Goal: Task Accomplishment & Management: Manage account settings

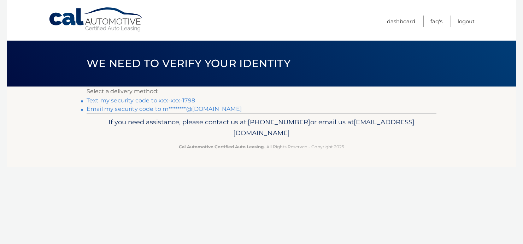
click at [156, 100] on link "Text my security code to xxx-xxx-1798" at bounding box center [141, 100] width 109 height 7
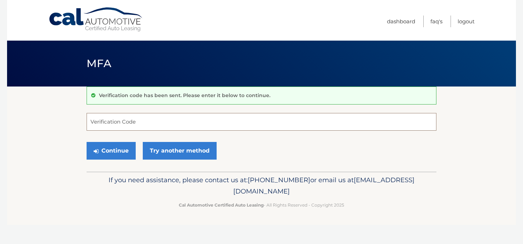
click at [113, 126] on input "Verification Code" at bounding box center [262, 122] width 350 height 18
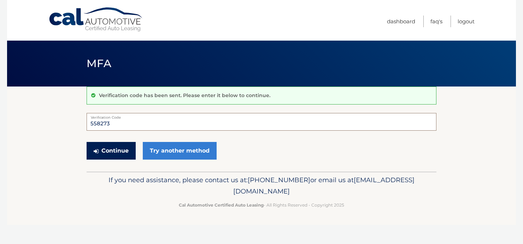
type input "558273"
click at [111, 153] on button "Continue" at bounding box center [111, 151] width 49 height 18
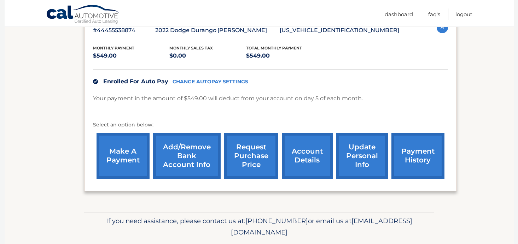
scroll to position [141, 0]
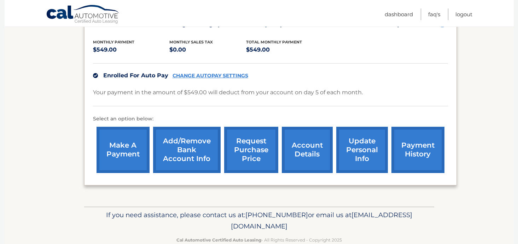
click at [354, 159] on link "update personal info" at bounding box center [362, 150] width 52 height 46
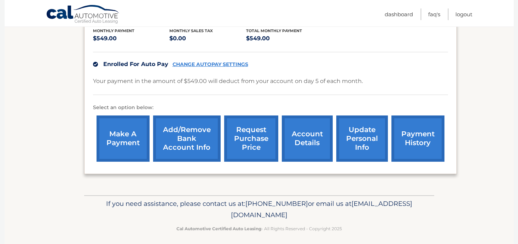
scroll to position [157, 0]
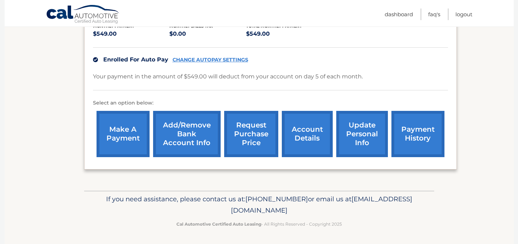
click at [315, 140] on link "account details" at bounding box center [307, 134] width 51 height 46
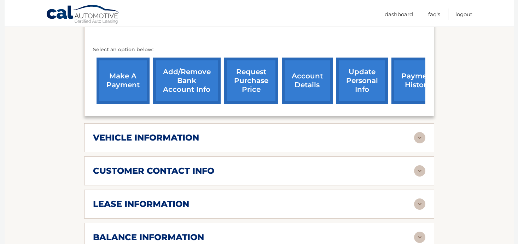
scroll to position [248, 0]
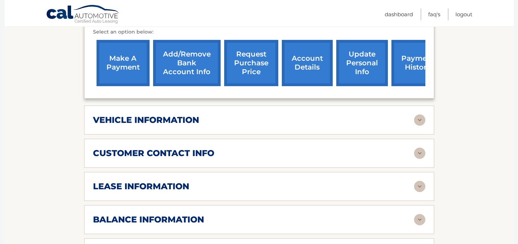
click at [419, 115] on img at bounding box center [419, 120] width 11 height 11
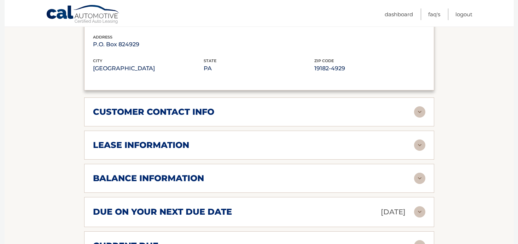
scroll to position [460, 0]
click at [423, 139] on img at bounding box center [419, 144] width 11 height 11
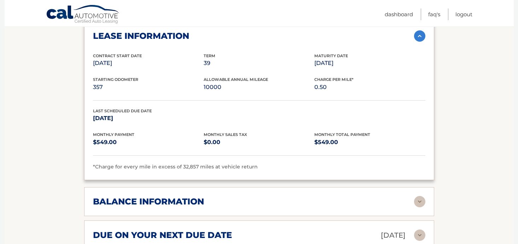
scroll to position [601, 0]
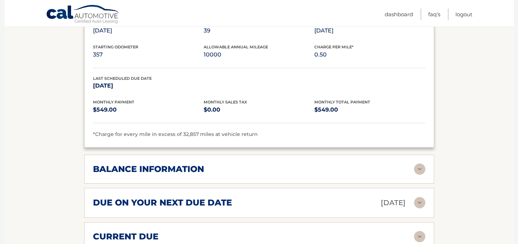
click at [419, 164] on img at bounding box center [419, 169] width 11 height 11
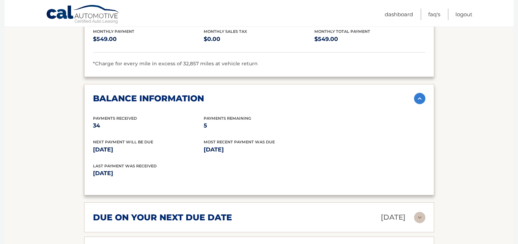
scroll to position [707, 0]
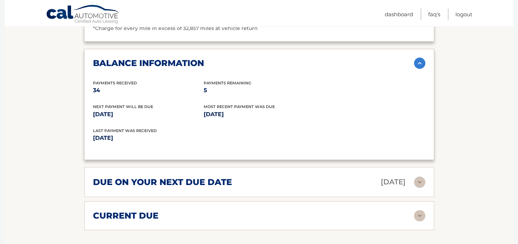
click at [418, 177] on img at bounding box center [419, 182] width 11 height 11
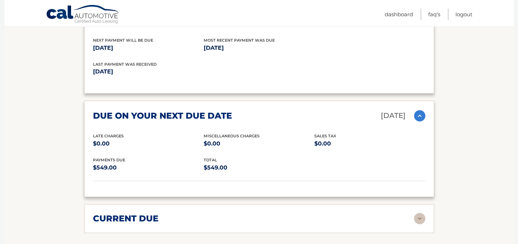
scroll to position [778, 0]
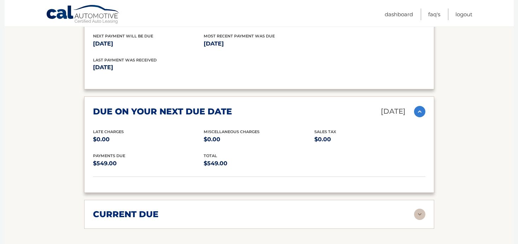
click at [420, 209] on img at bounding box center [419, 214] width 11 height 11
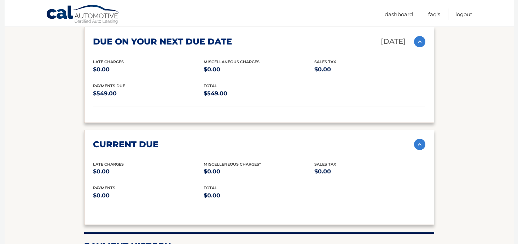
scroll to position [849, 0]
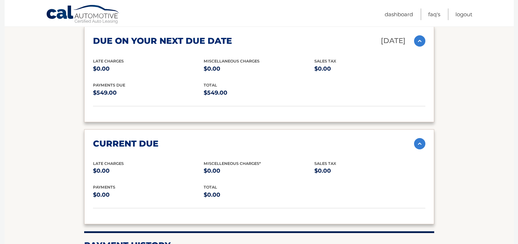
click at [417, 138] on img at bounding box center [419, 143] width 11 height 11
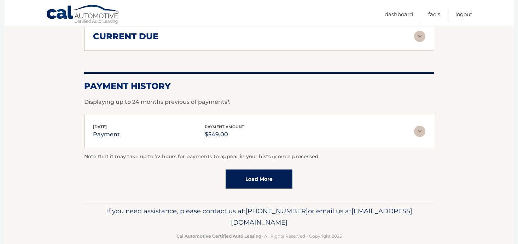
scroll to position [958, 0]
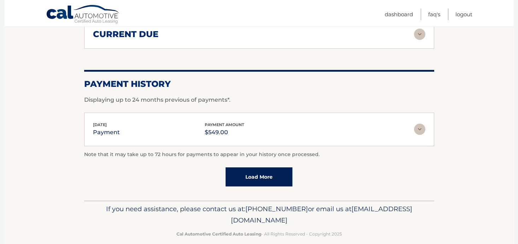
click at [418, 124] on img at bounding box center [419, 129] width 11 height 11
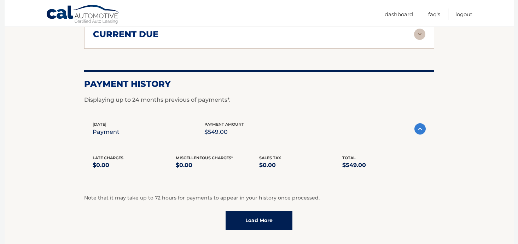
click at [421, 123] on img at bounding box center [419, 128] width 11 height 11
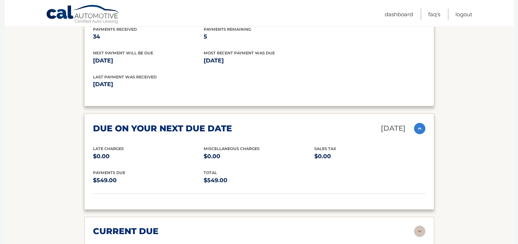
scroll to position [746, 0]
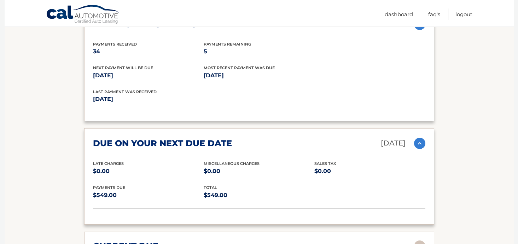
click at [422, 138] on img at bounding box center [419, 143] width 11 height 11
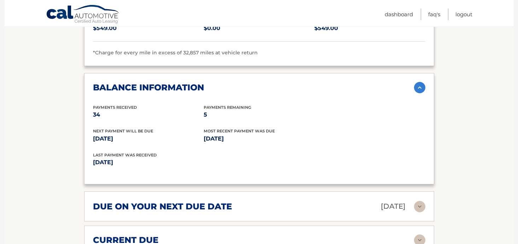
scroll to position [675, 0]
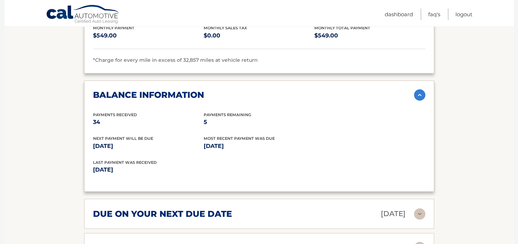
click at [420, 89] on img at bounding box center [419, 94] width 11 height 11
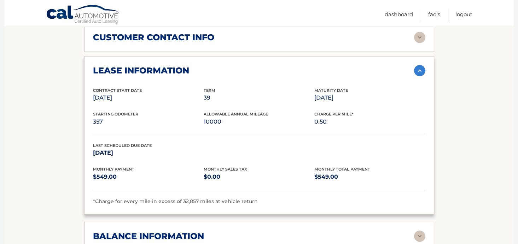
scroll to position [499, 0]
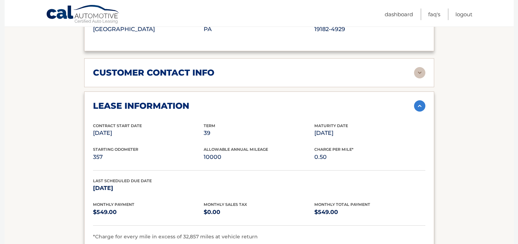
click at [420, 100] on img at bounding box center [419, 105] width 11 height 11
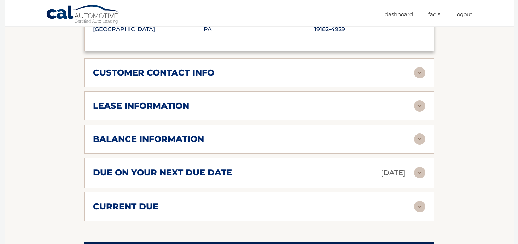
click at [423, 67] on img at bounding box center [419, 72] width 11 height 11
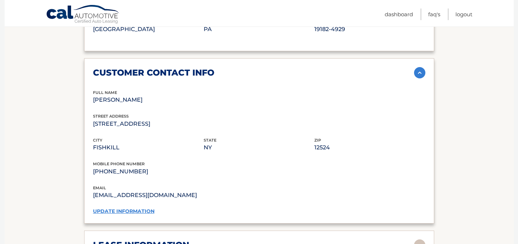
click at [423, 67] on img at bounding box center [419, 72] width 11 height 11
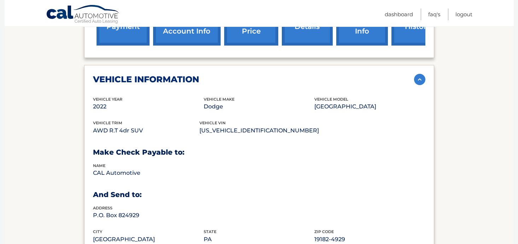
scroll to position [286, 0]
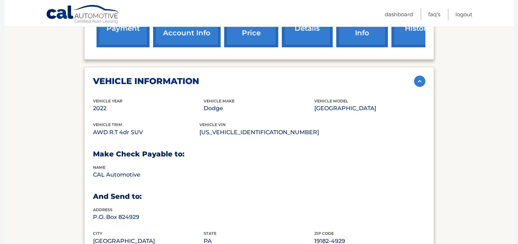
click at [417, 76] on img at bounding box center [419, 81] width 11 height 11
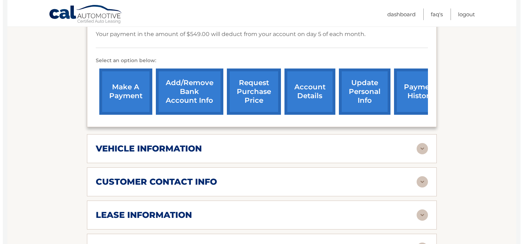
scroll to position [216, 0]
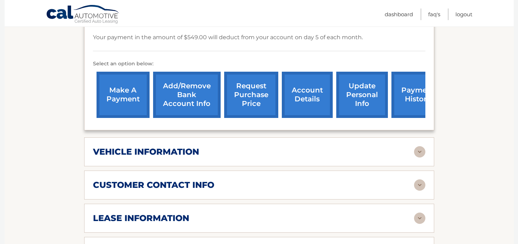
click at [254, 84] on link "request purchase price" at bounding box center [251, 95] width 54 height 46
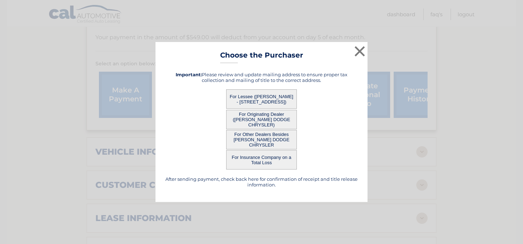
click at [262, 100] on button "For Lessee (VANESSA MINARDI - 219 SMITHTOWN RD, , FISHKILL, NY 12524)" at bounding box center [261, 98] width 71 height 19
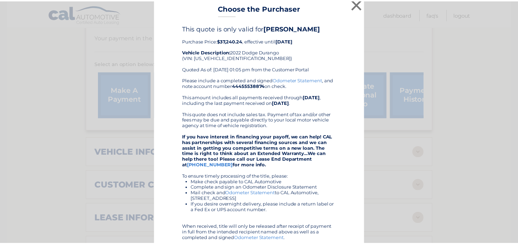
scroll to position [0, 0]
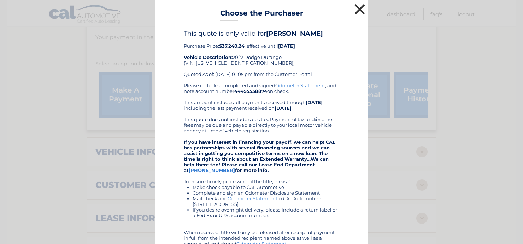
click at [357, 10] on button "×" at bounding box center [360, 9] width 14 height 14
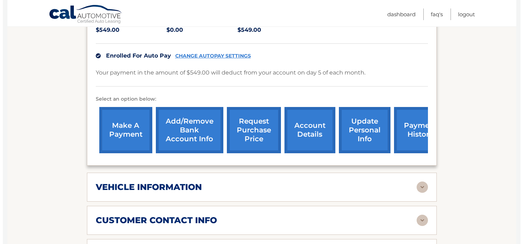
scroll to position [145, 0]
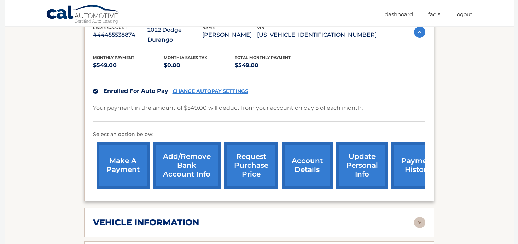
click at [259, 152] on link "request purchase price" at bounding box center [251, 165] width 54 height 46
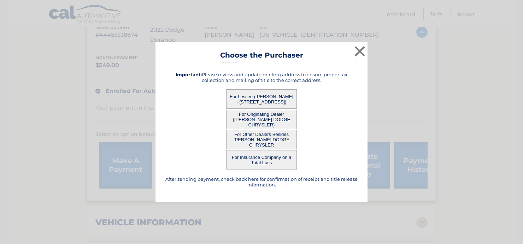
click at [272, 136] on button "For Other Dealers Besides JOHNSON DODGE CHRYSLER" at bounding box center [261, 139] width 71 height 19
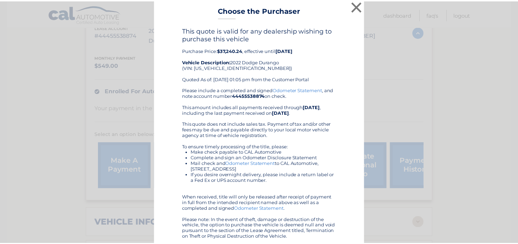
scroll to position [0, 0]
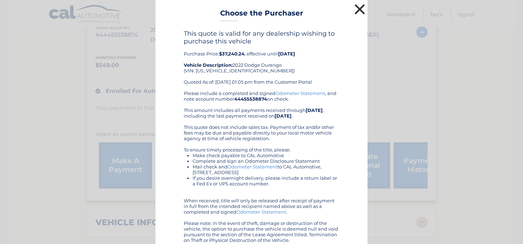
click at [353, 12] on button "×" at bounding box center [360, 9] width 14 height 14
